Goal: Task Accomplishment & Management: Complete application form

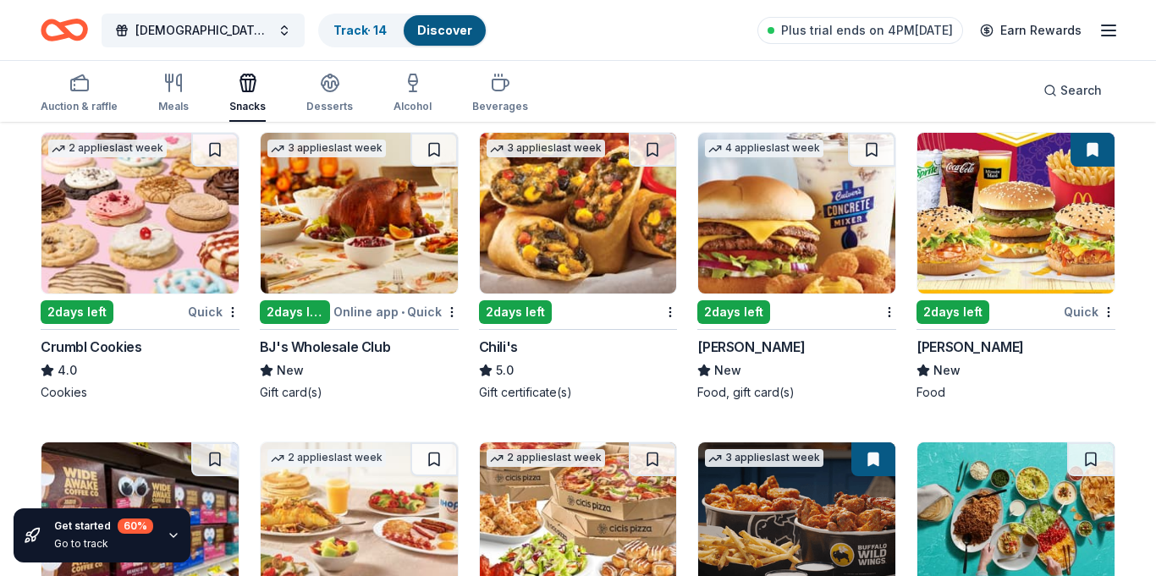
scroll to position [1827, 0]
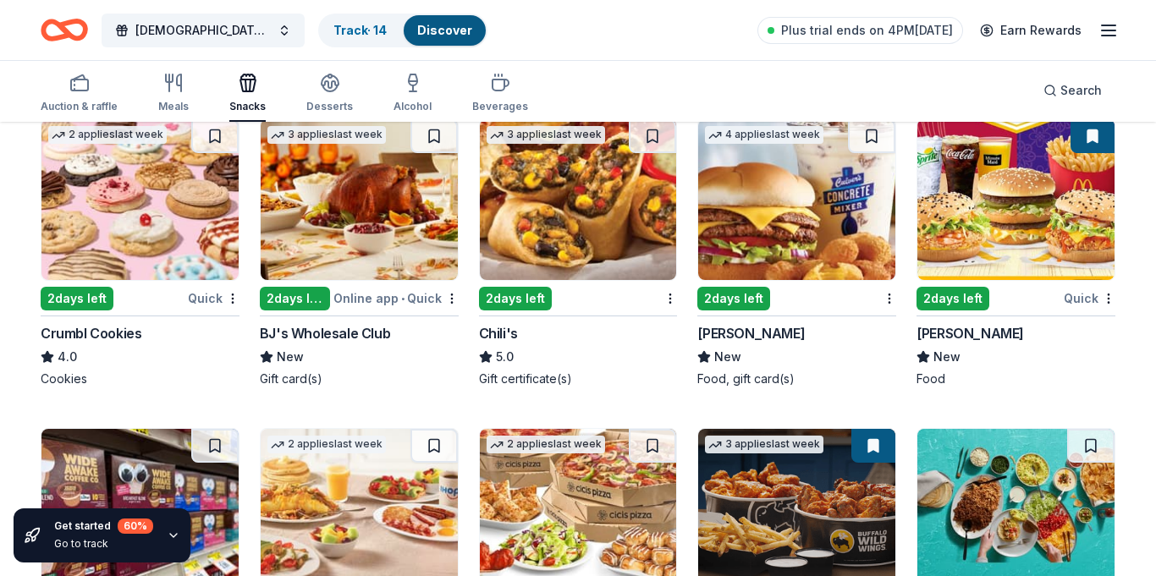
click at [320, 261] on img at bounding box center [359, 199] width 197 height 161
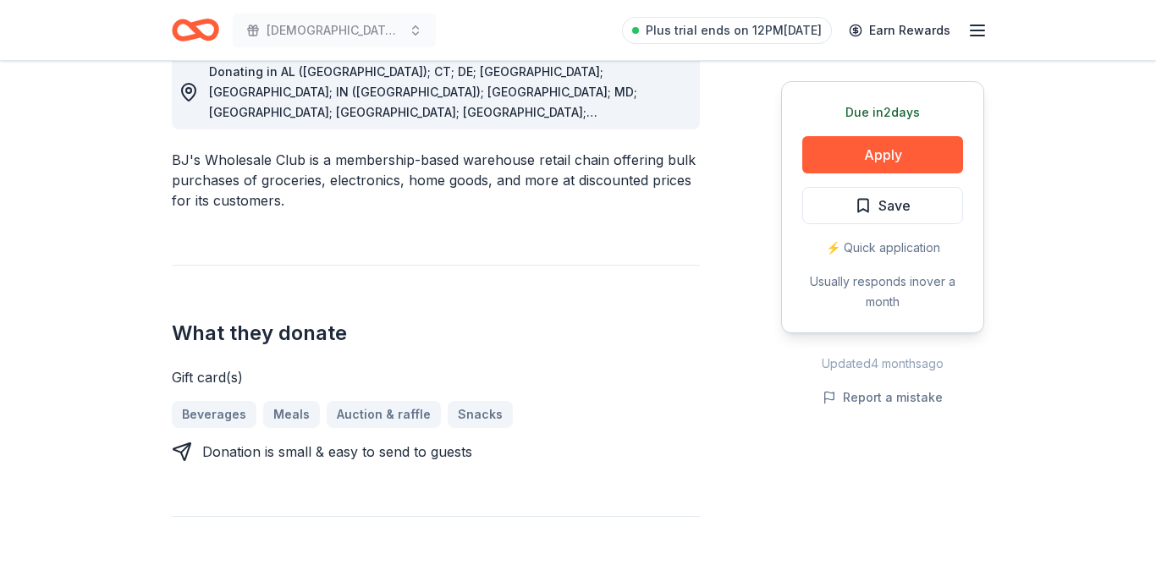
scroll to position [501, 0]
click at [878, 148] on button "Apply" at bounding box center [882, 154] width 161 height 37
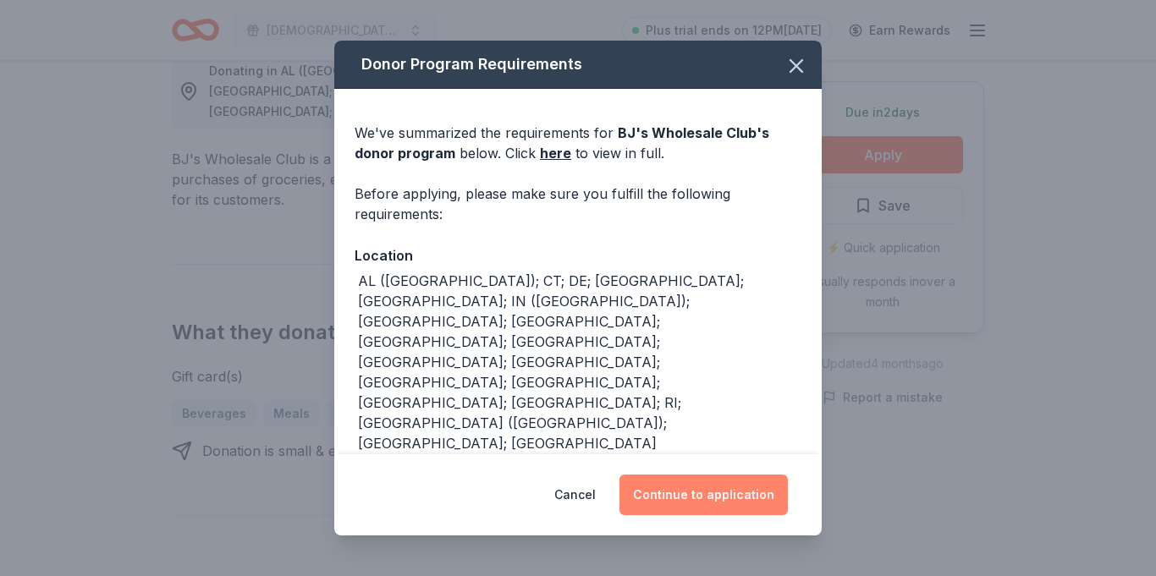
click at [709, 475] on button "Continue to application" at bounding box center [704, 495] width 168 height 41
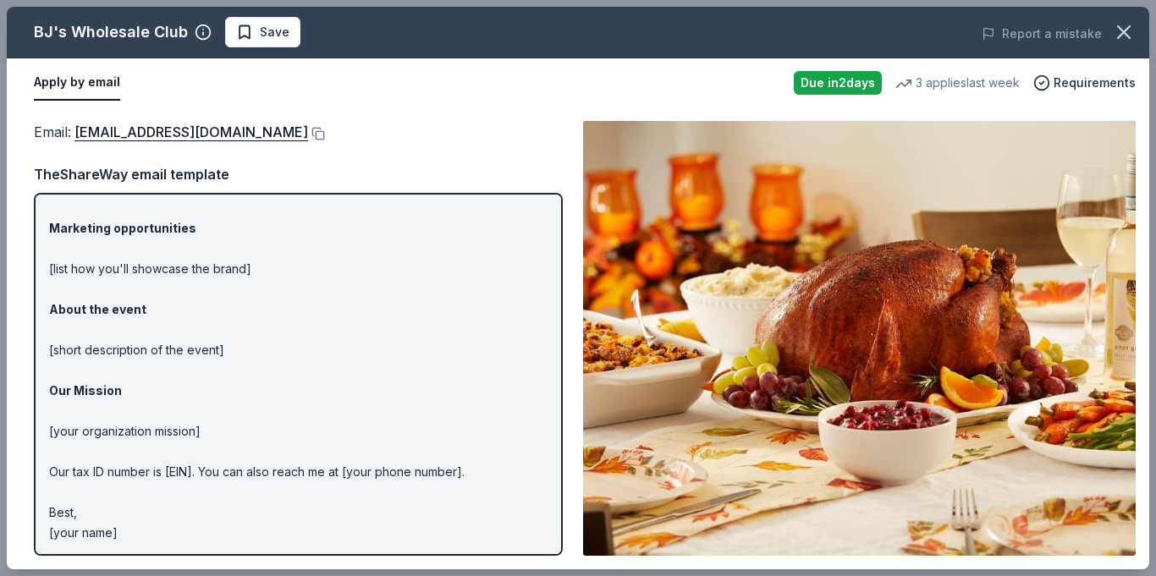
scroll to position [88, 0]
